Goal: Task Accomplishment & Management: Complete application form

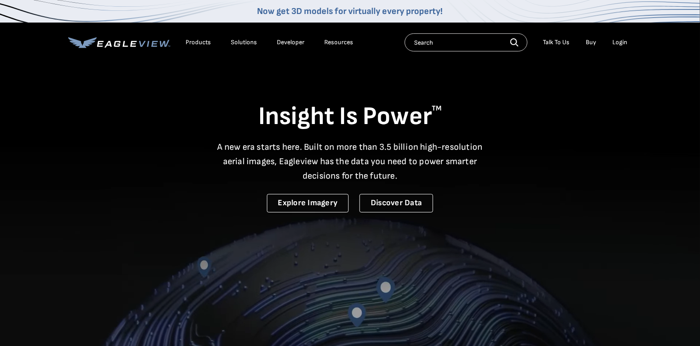
click at [621, 42] on div "Login" at bounding box center [619, 42] width 15 height 8
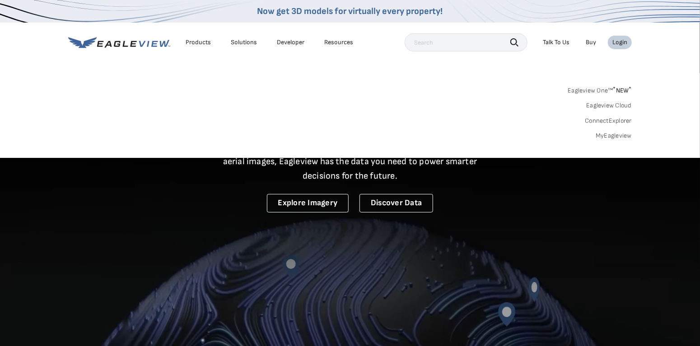
click at [621, 42] on div "Login" at bounding box center [619, 42] width 15 height 8
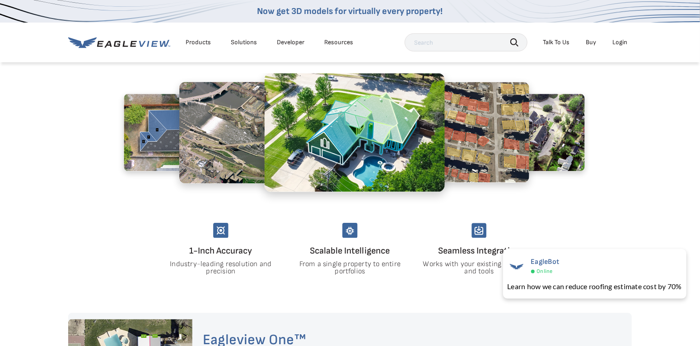
scroll to position [406, 0]
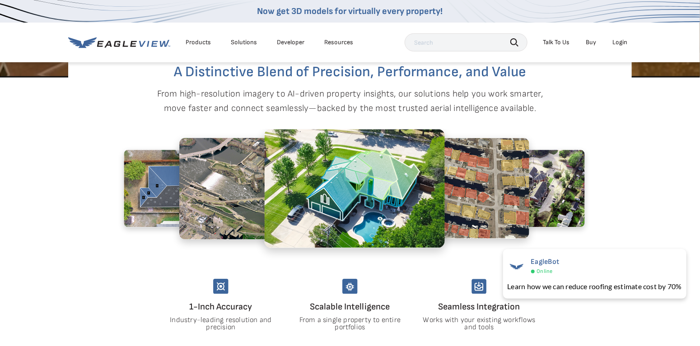
click at [620, 41] on div "Login" at bounding box center [619, 42] width 15 height 8
click at [620, 42] on div "Login" at bounding box center [619, 42] width 15 height 8
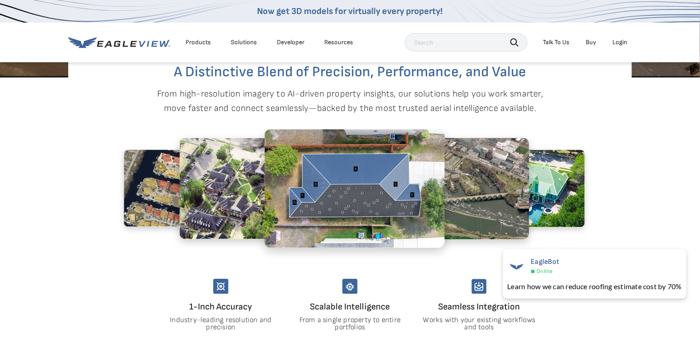
click at [197, 42] on div "Products" at bounding box center [198, 42] width 25 height 8
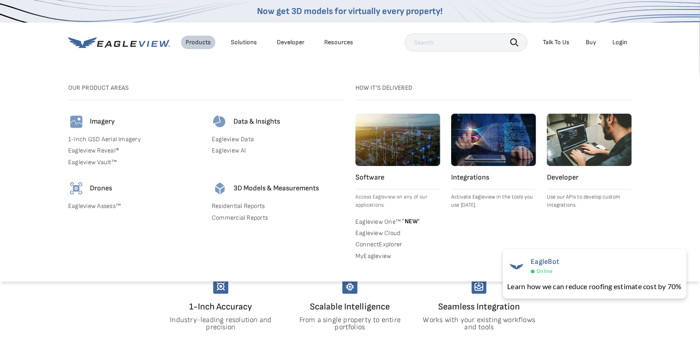
click at [197, 42] on div "Products" at bounding box center [198, 42] width 25 height 8
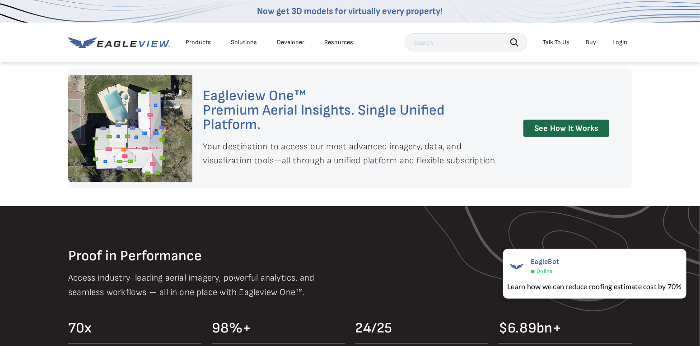
scroll to position [722, 0]
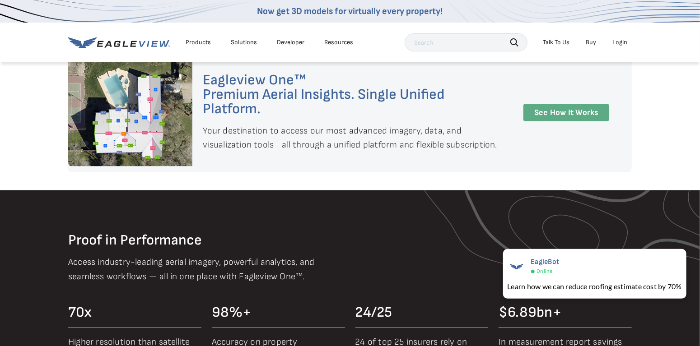
click at [563, 113] on link "See How It Works" at bounding box center [566, 113] width 86 height 18
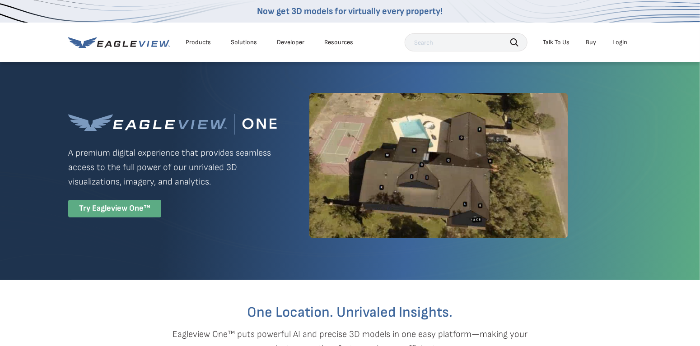
click at [101, 209] on div "Try Eagleview One™" at bounding box center [114, 209] width 93 height 18
click at [0, 0] on span "How did you hear about us?" at bounding box center [0, 0] width 0 height 0
click at [0, 0] on select "Please Select Search Engine Social Media Word of Mouth Podcast Online Advertise…" at bounding box center [0, 0] width 0 height 0
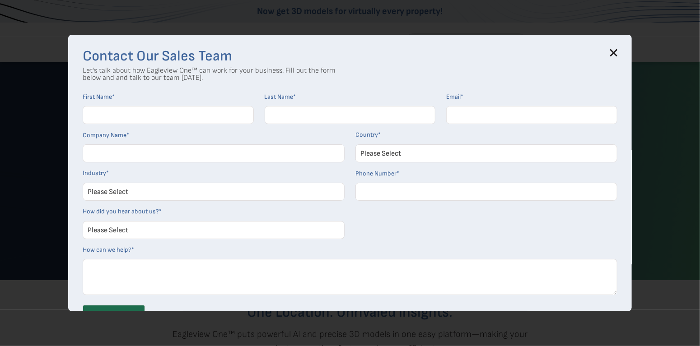
click at [172, 116] on input "First Name *" at bounding box center [168, 115] width 171 height 18
type input "[PERSON_NAME]"
type input "[EMAIL_ADDRESS][DOMAIN_NAME]"
type input "THE HANDYMAN WORKSHOP LLC"
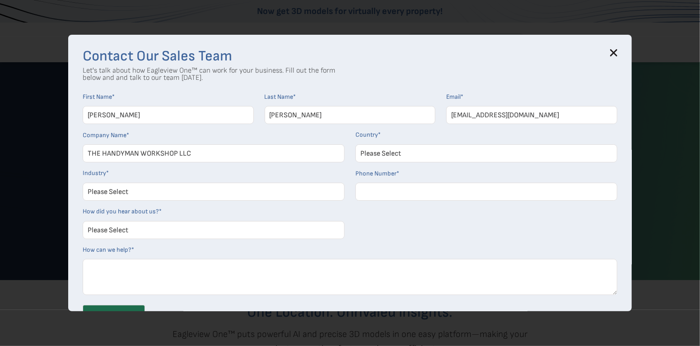
select select "[GEOGRAPHIC_DATA]"
type input "12038041800"
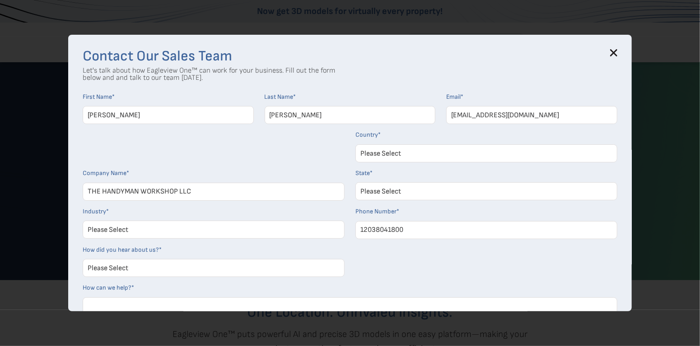
select select "[US_STATE]"
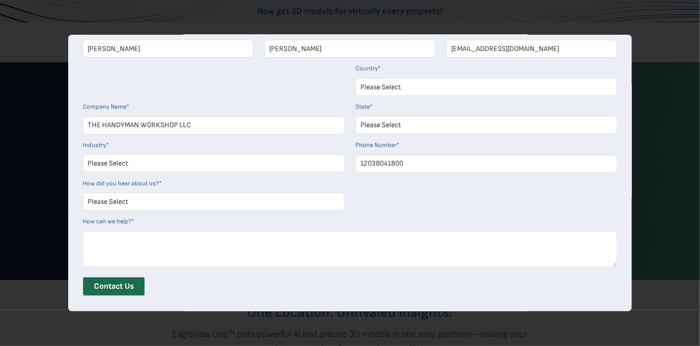
scroll to position [78, 0]
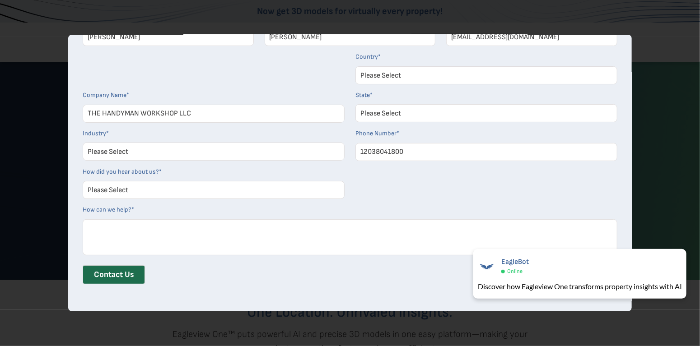
click at [126, 189] on select "Please Select Search Engine Social Media Word of Mouth Podcast Online Advertise…" at bounding box center [214, 190] width 262 height 18
select select "Search Engine"
click at [86, 181] on select "Please Select Search Engine Social Media Word of Mouth Podcast Online Advertise…" at bounding box center [214, 190] width 262 height 18
click at [114, 239] on textarea "How can we help? *" at bounding box center [350, 237] width 535 height 36
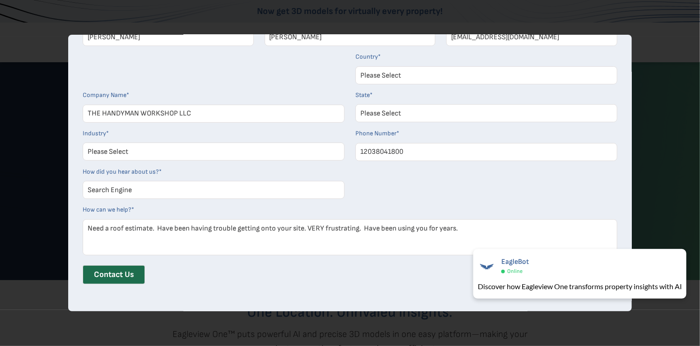
type textarea "Need a roof estimate. Have been having trouble getting onto your site. VERY fru…"
click at [115, 286] on div "Contact Us" at bounding box center [350, 278] width 535 height 26
click at [116, 271] on input "Contact Us" at bounding box center [114, 274] width 62 height 19
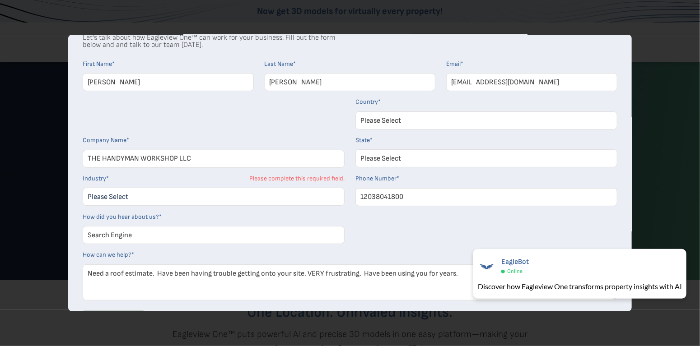
scroll to position [0, 0]
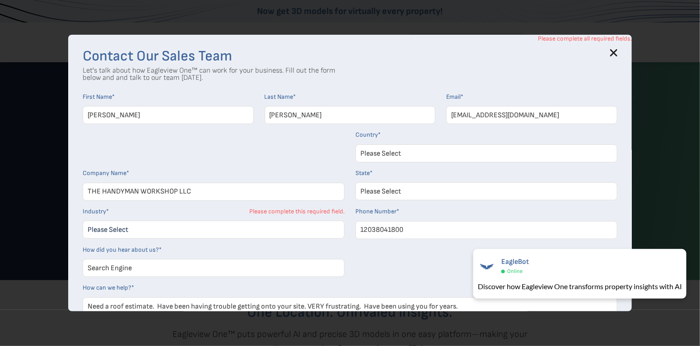
click at [154, 231] on select "Please Select Architects & Engineering Construction Electric/Gas Utilities Gove…" at bounding box center [214, 230] width 262 height 18
select select "Construction"
click at [86, 221] on select "Please Select Architects & Engineering Construction Electric/Gas Utilities Gove…" at bounding box center [214, 230] width 262 height 18
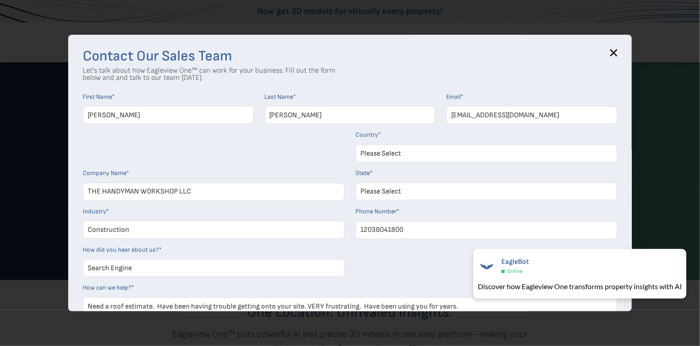
click at [121, 102] on div "First Name * [PERSON_NAME]" at bounding box center [168, 112] width 171 height 38
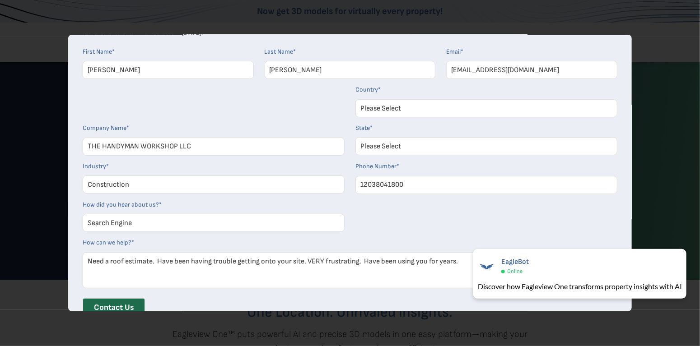
scroll to position [78, 0]
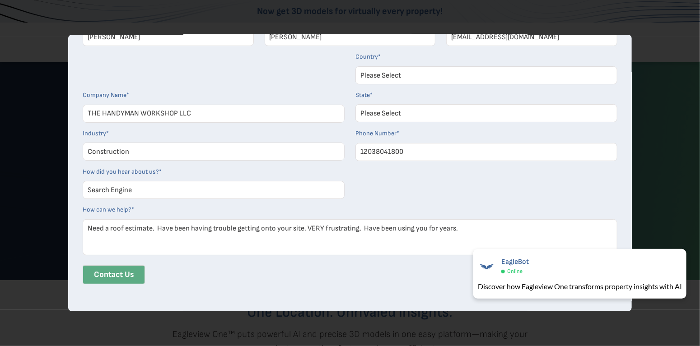
click at [133, 273] on input "Contact Us" at bounding box center [114, 274] width 62 height 19
